Goal: Transaction & Acquisition: Purchase product/service

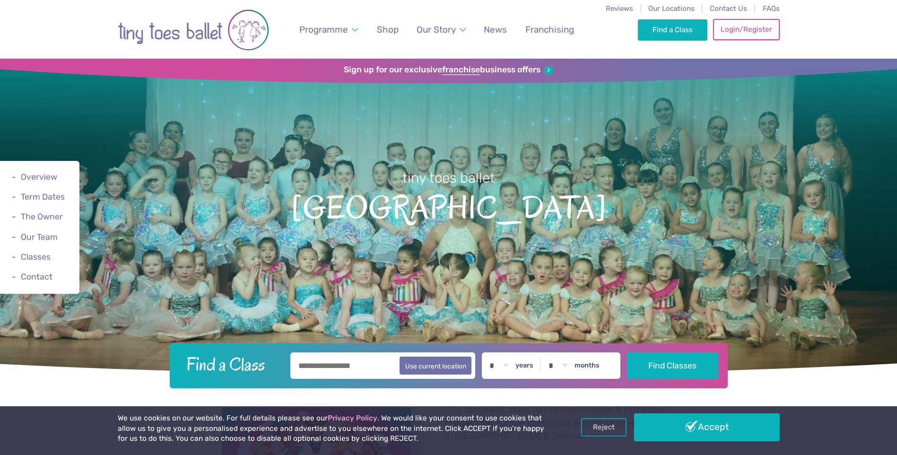
click at [725, 31] on link "Login/Register" at bounding box center [746, 29] width 66 height 21
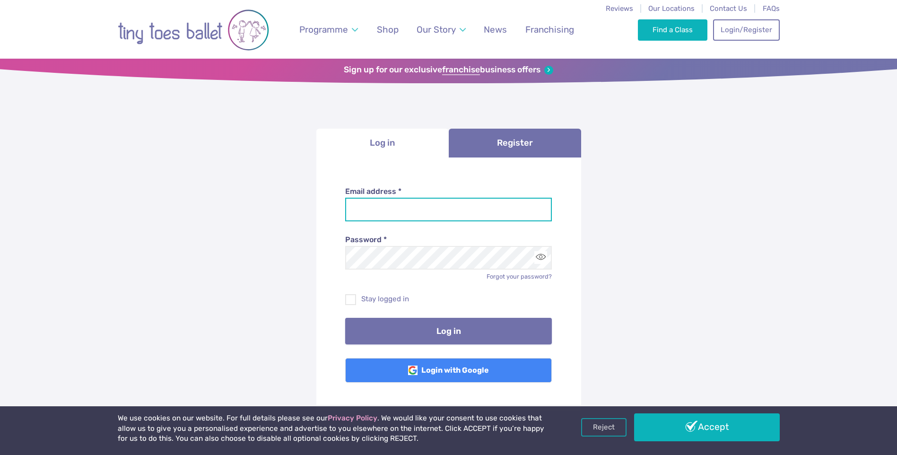
type input "**********"
click at [395, 329] on button "Log in" at bounding box center [448, 331] width 207 height 26
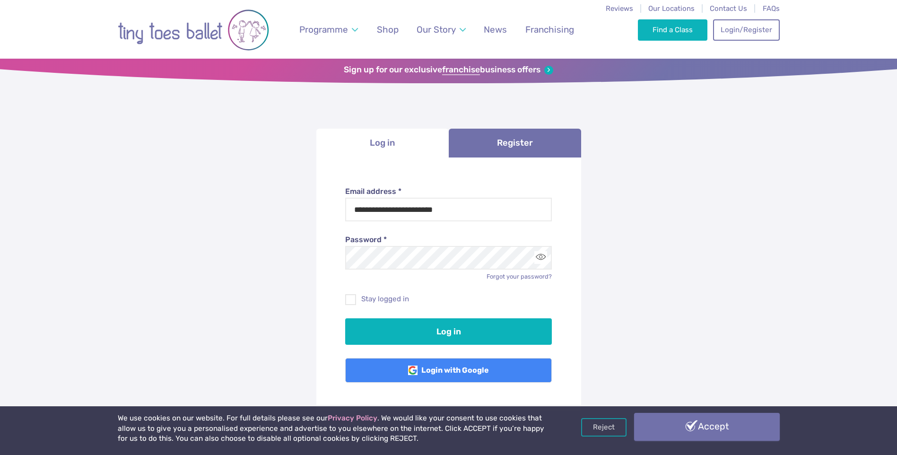
click at [686, 420] on link "Accept" at bounding box center [707, 426] width 146 height 27
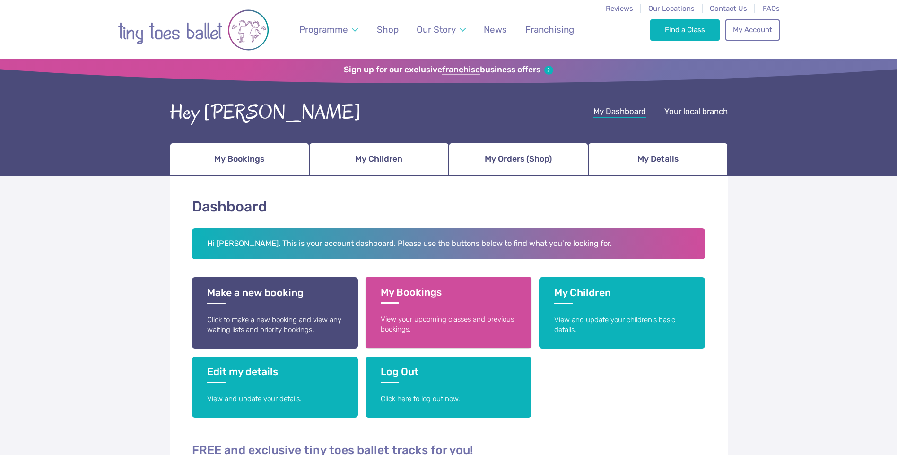
click at [374, 308] on link "My Bookings View your upcoming classes and previous bookings." at bounding box center [449, 312] width 166 height 71
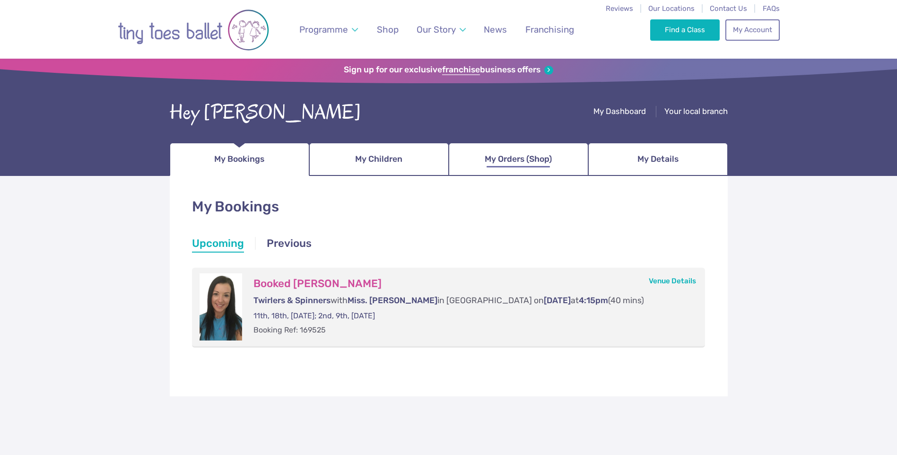
click at [492, 162] on span "My Orders (Shop)" at bounding box center [518, 159] width 67 height 17
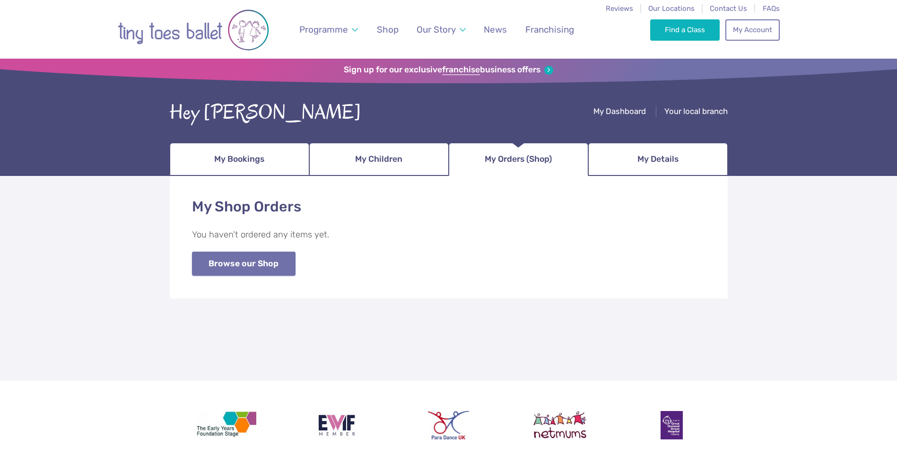
click at [236, 267] on link "Browse our Shop" at bounding box center [244, 264] width 104 height 24
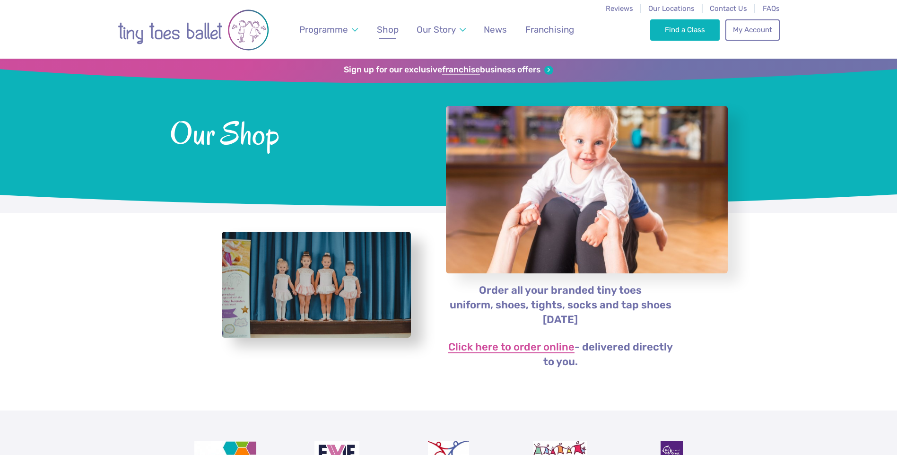
click at [509, 344] on link "Click here to order online" at bounding box center [511, 347] width 126 height 11
